Goal: Find specific page/section: Find specific page/section

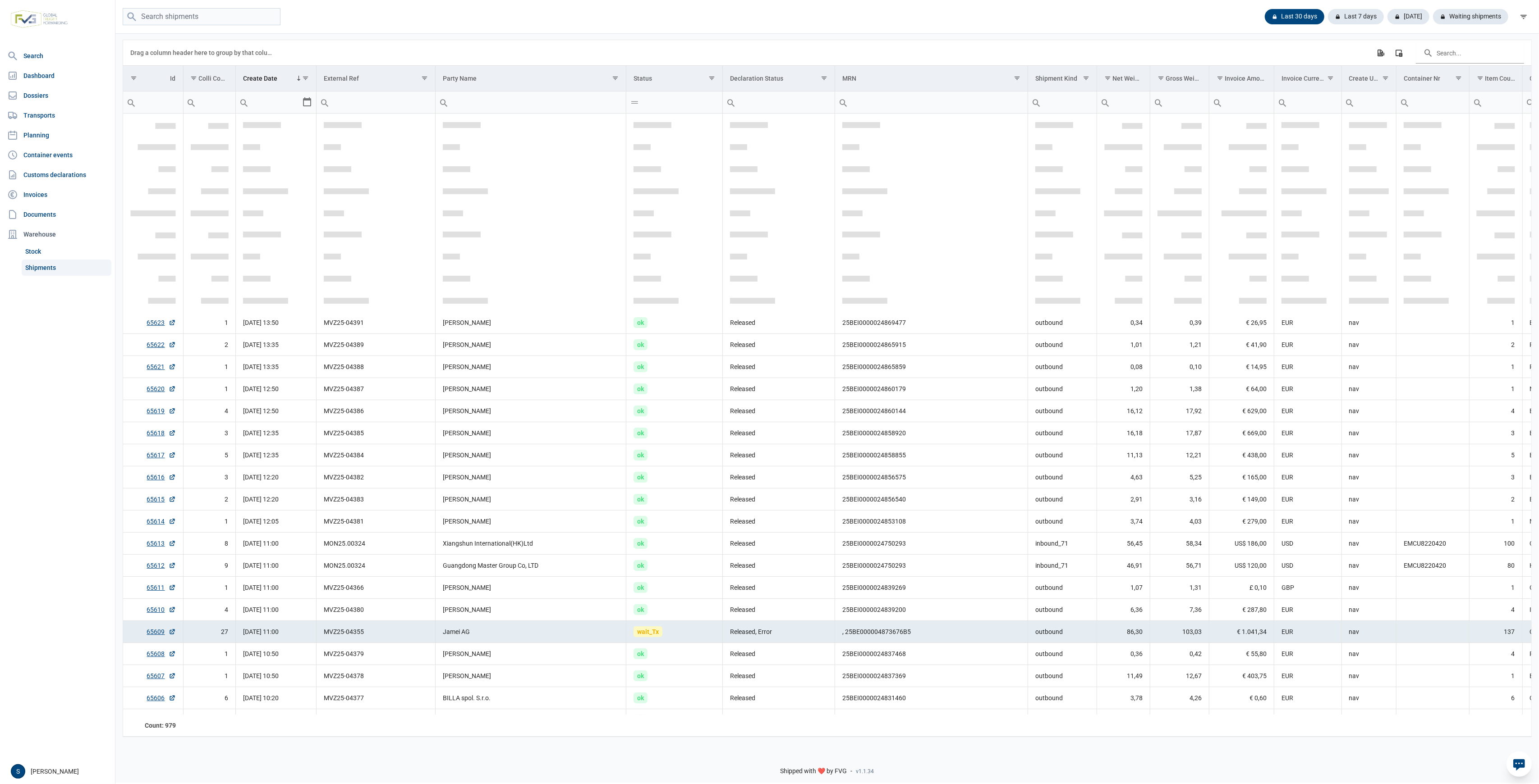
scroll to position [213, 0]
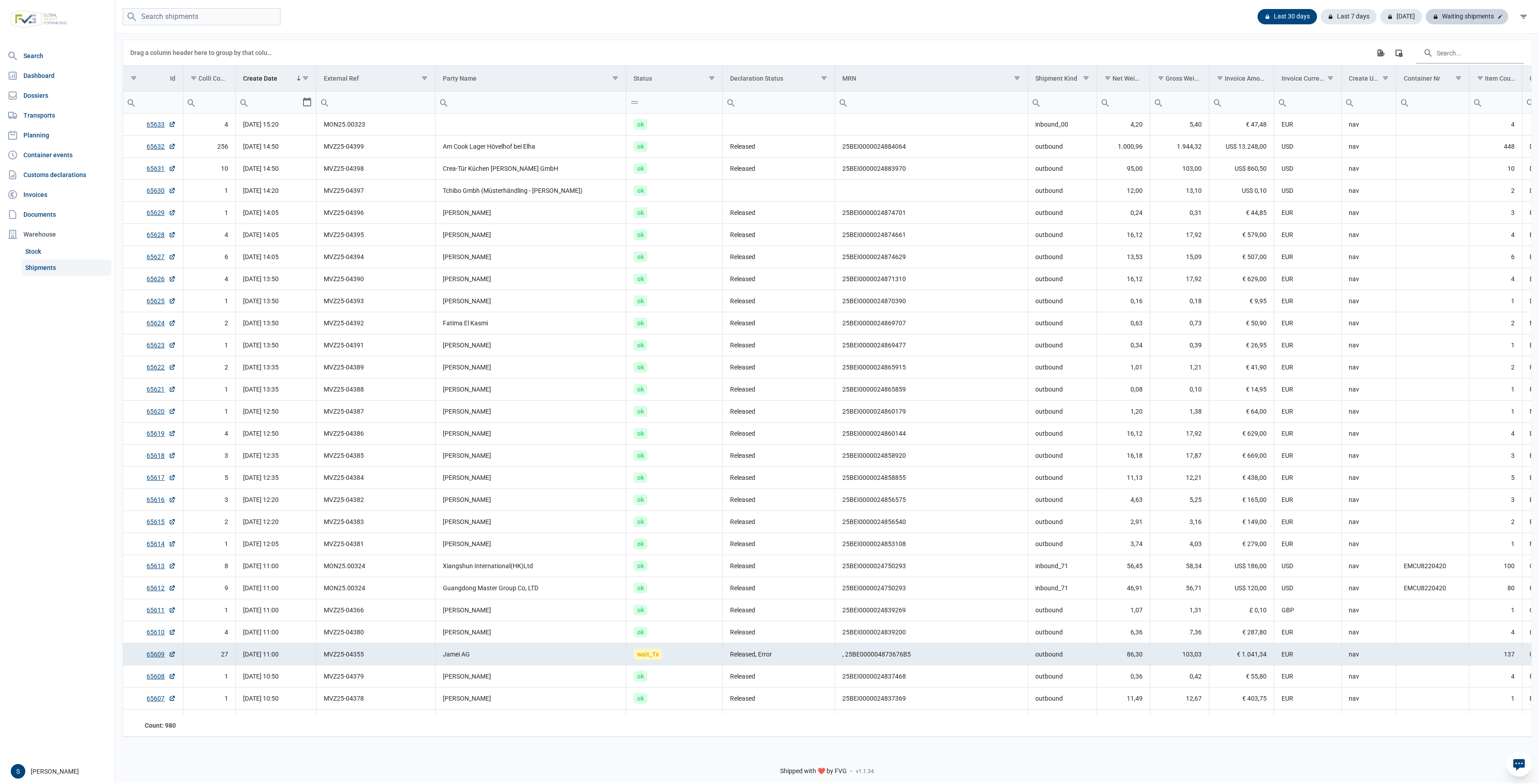
click at [1478, 16] on div "Waiting shipments" at bounding box center [1467, 17] width 82 height 16
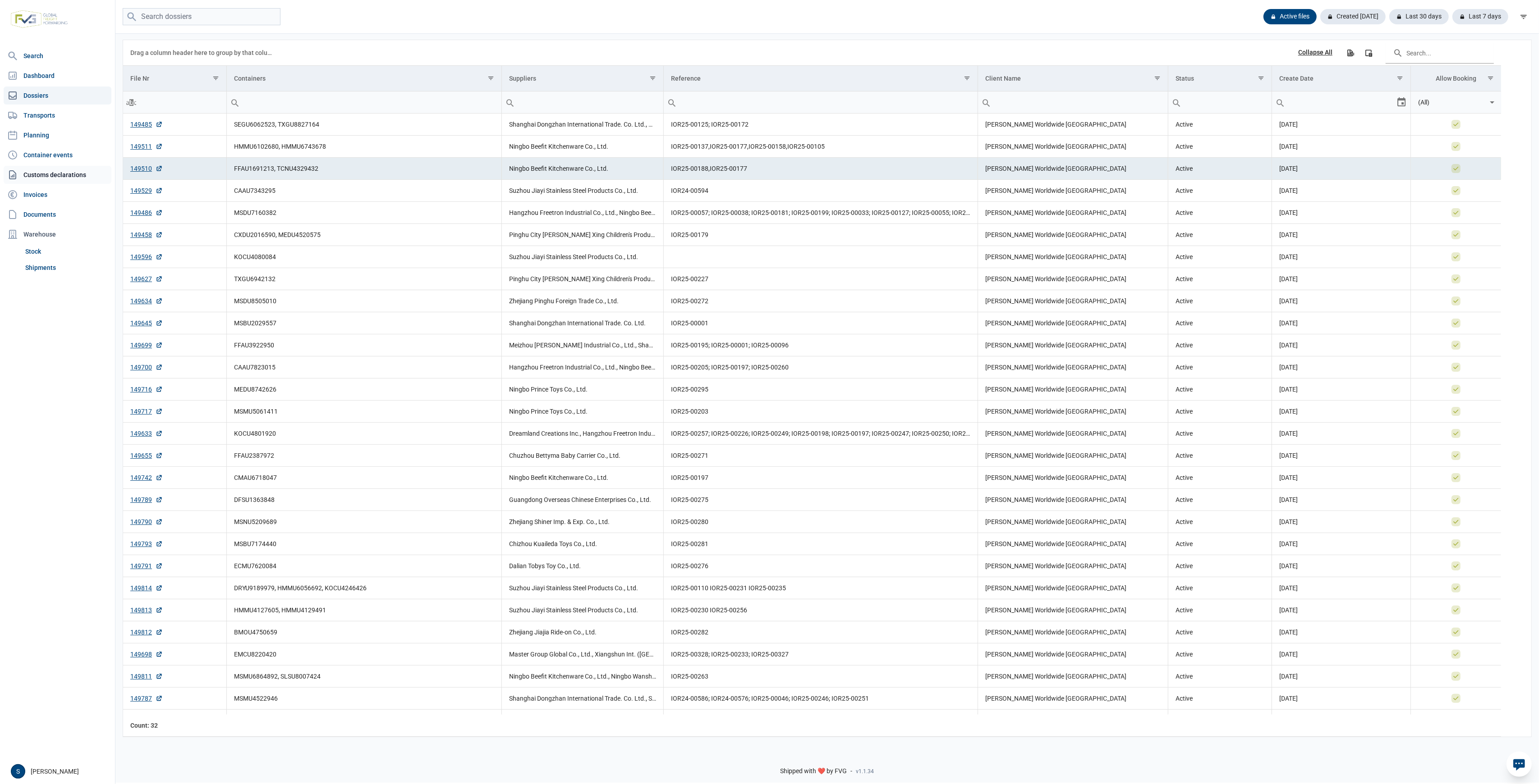
click at [66, 170] on link "Customs declarations" at bounding box center [57, 175] width 108 height 18
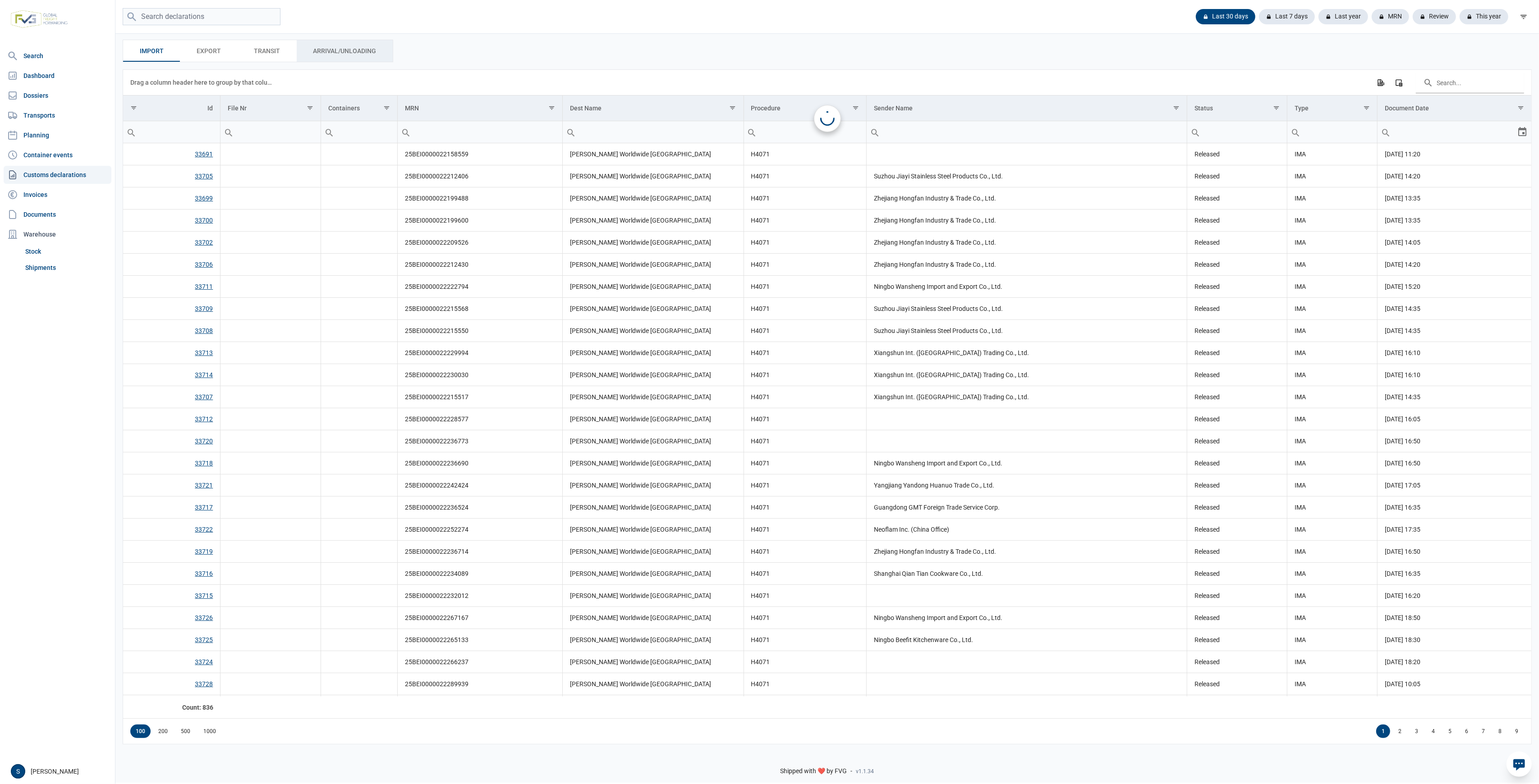
click at [328, 53] on span "Arrival/Unloading Arrival/Unloading" at bounding box center [345, 51] width 63 height 11
